Goal: Communication & Community: Ask a question

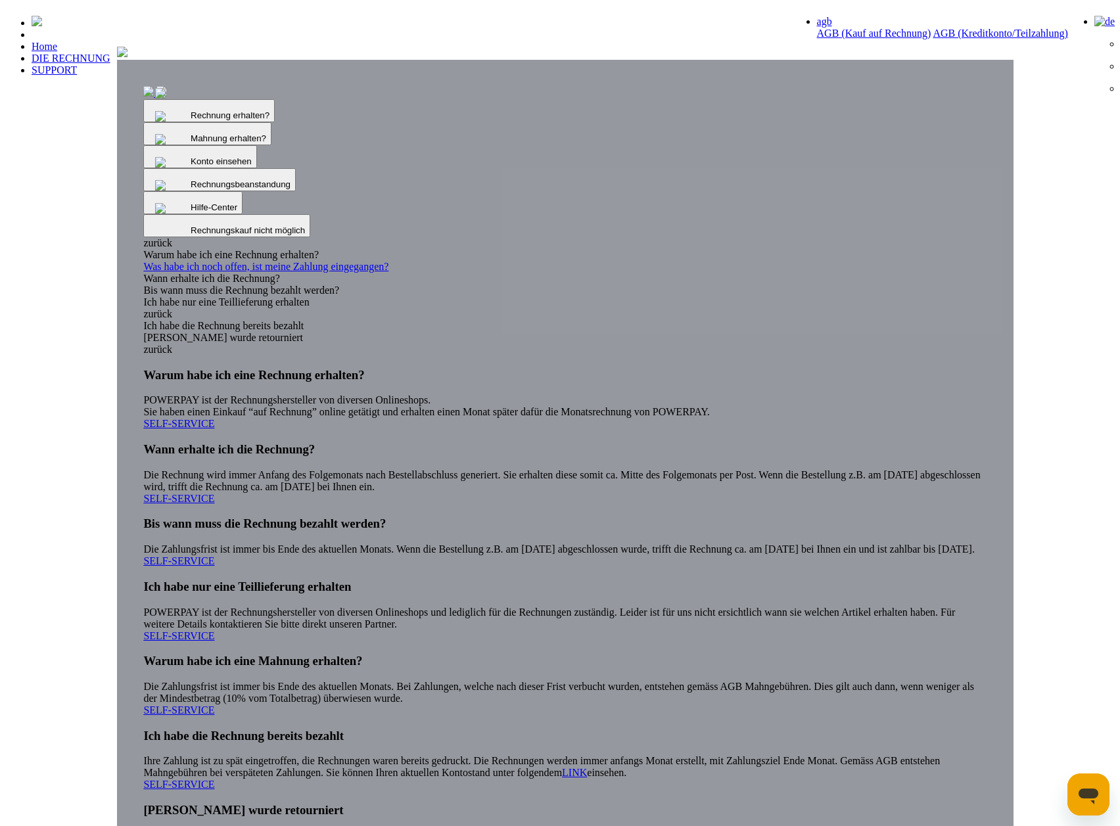
click at [1085, 797] on icon "Messaging-Fenster öffnen" at bounding box center [1089, 797] width 20 height 16
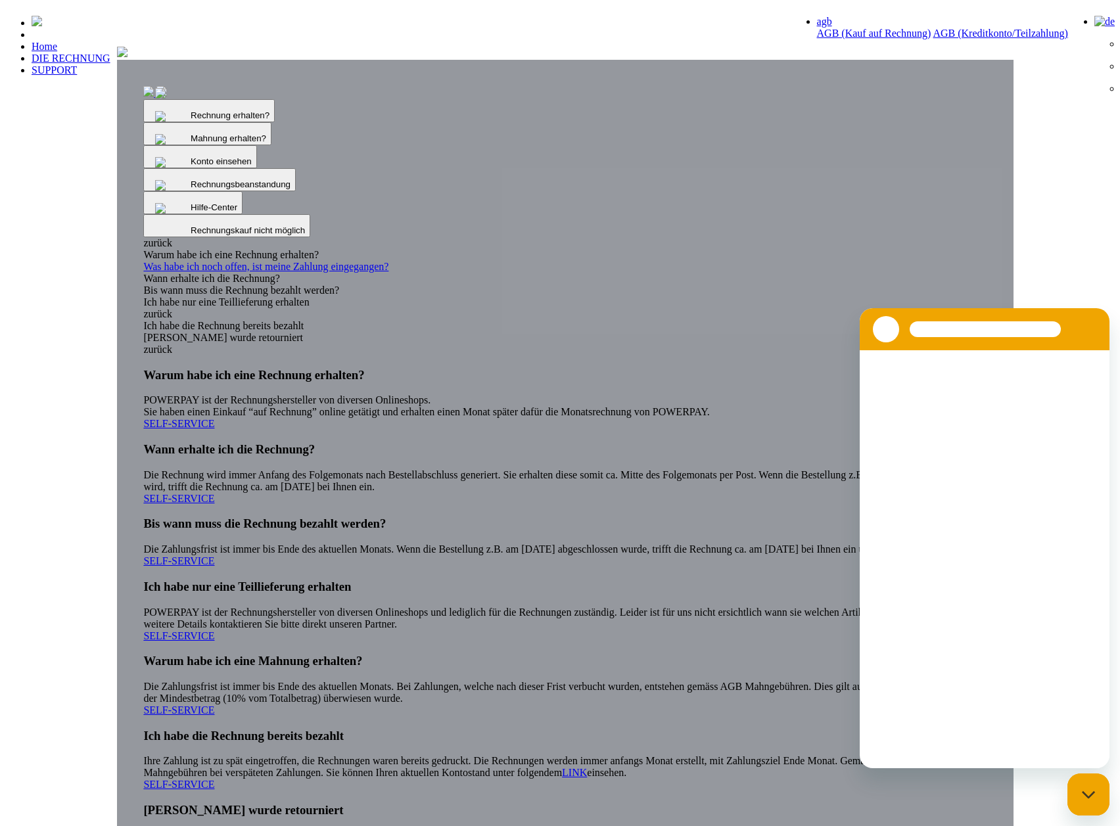
click at [1098, 794] on div "Messaging-Fenster schließen" at bounding box center [1088, 794] width 39 height 39
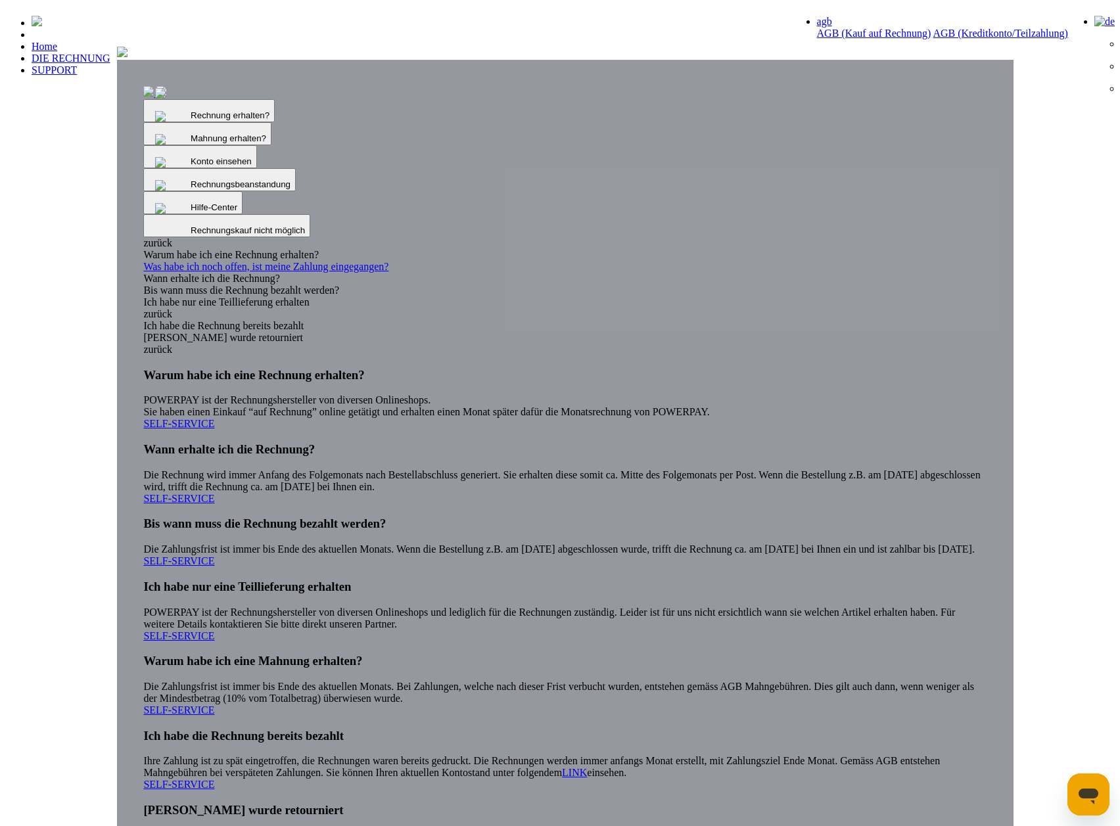
click at [1098, 794] on icon "Messaging-Fenster öffnen" at bounding box center [1089, 797] width 20 height 16
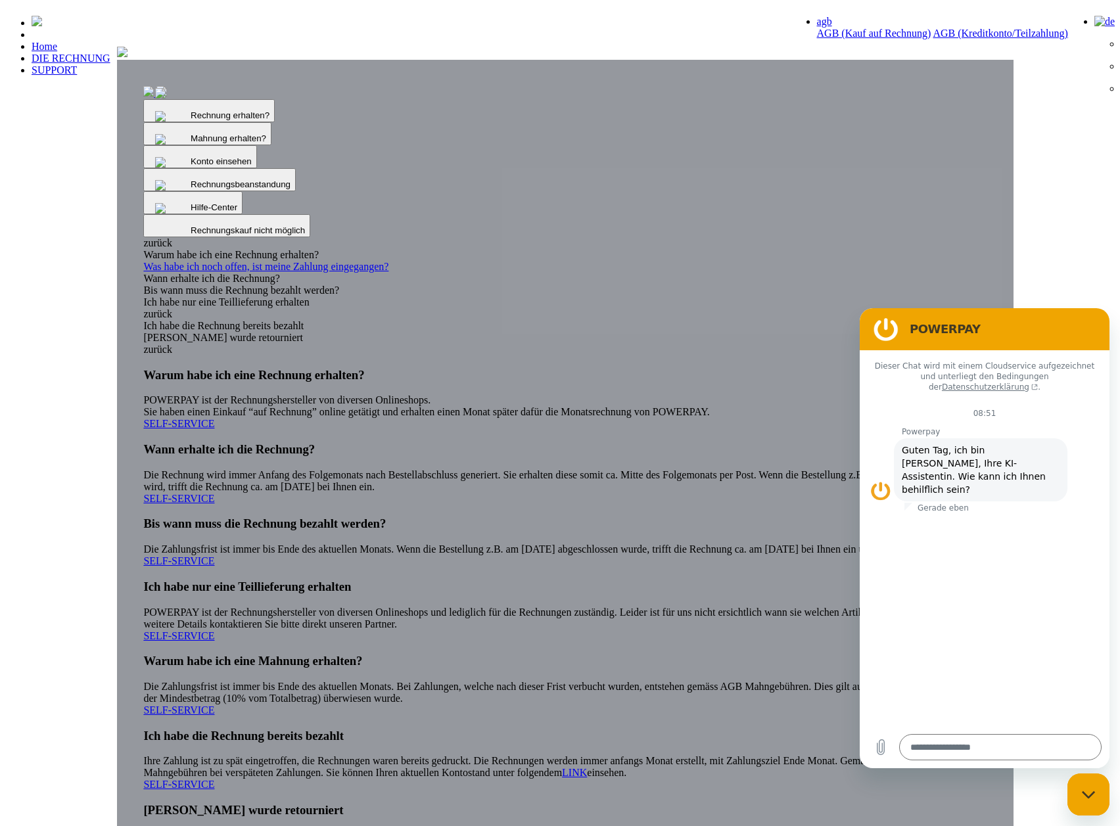
click at [1098, 794] on div "Messaging-Fenster schließen" at bounding box center [1088, 794] width 39 height 39
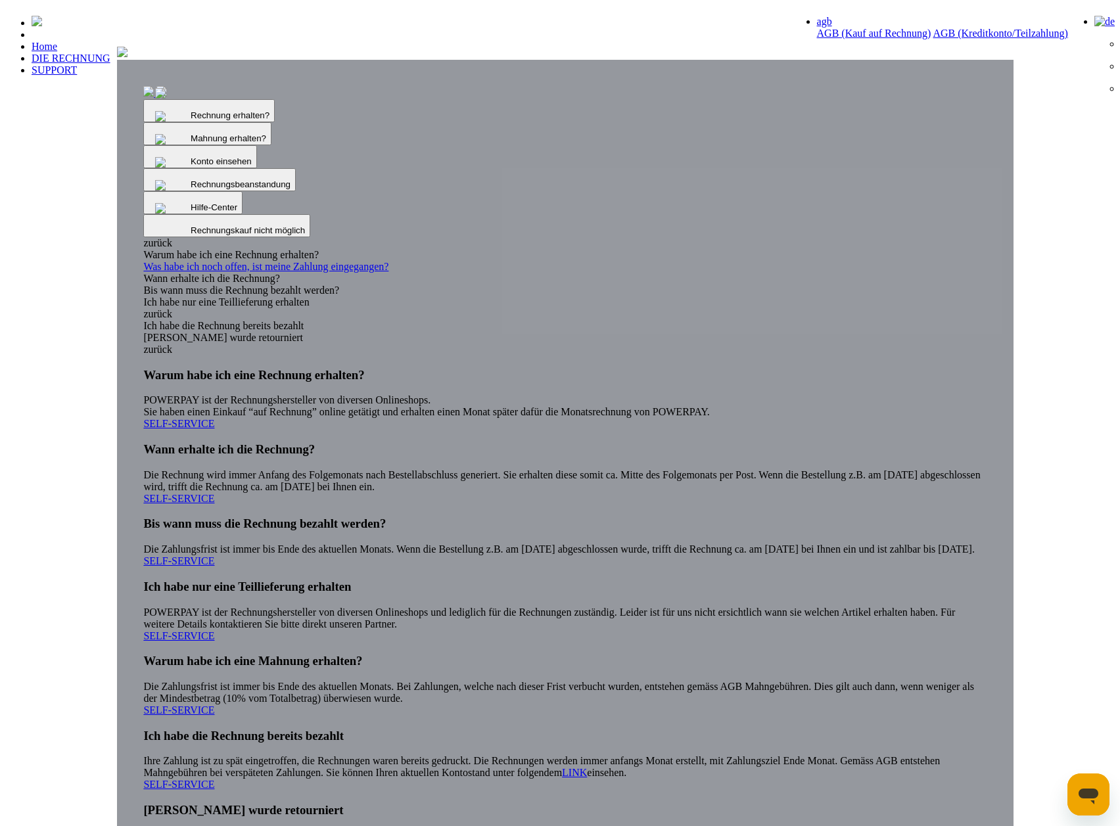
click at [1099, 795] on div "Messaging-Fenster öffnen" at bounding box center [1088, 794] width 39 height 39
type textarea "*"
